Goal: Task Accomplishment & Management: Use online tool/utility

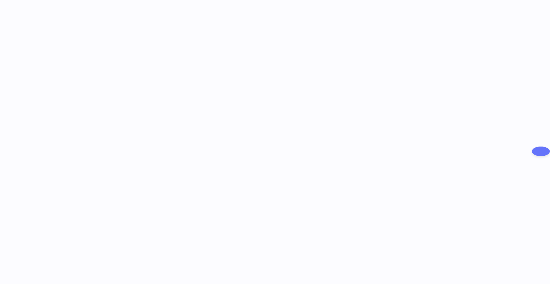
drag, startPoint x: 69, startPoint y: 192, endPoint x: 128, endPoint y: 216, distance: 63.3
click at [69, 192] on div at bounding box center [275, 142] width 550 height 284
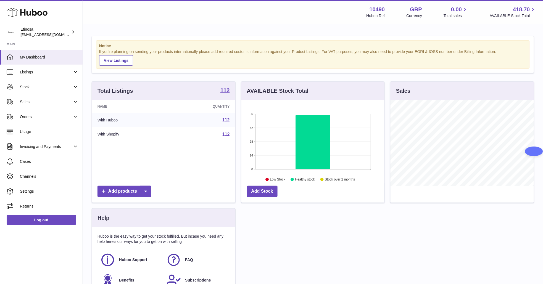
scroll to position [86, 143]
click at [26, 101] on span "Sales" at bounding box center [46, 102] width 53 height 5
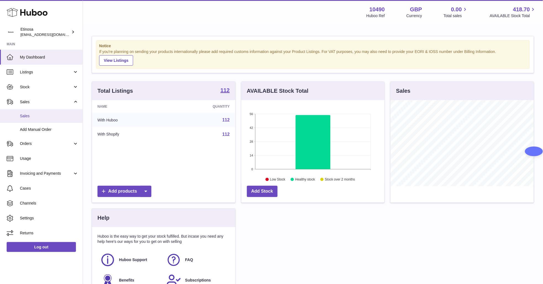
click at [37, 118] on span "Sales" at bounding box center [49, 116] width 59 height 5
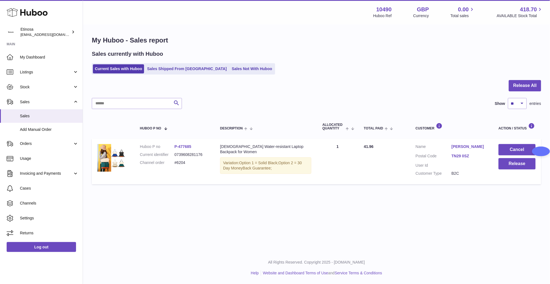
drag, startPoint x: 194, startPoint y: 163, endPoint x: 174, endPoint y: 160, distance: 20.9
click at [174, 160] on dl "Huboo P no P-477685 Current identifier 0739608281176 Channel order #6204" at bounding box center [174, 156] width 69 height 24
copy dl "#6204"
click at [523, 166] on button "Release" at bounding box center [516, 163] width 37 height 11
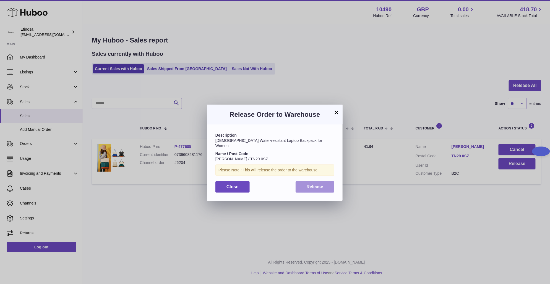
click at [316, 185] on span "Release" at bounding box center [315, 187] width 17 height 5
